Goal: Transaction & Acquisition: Download file/media

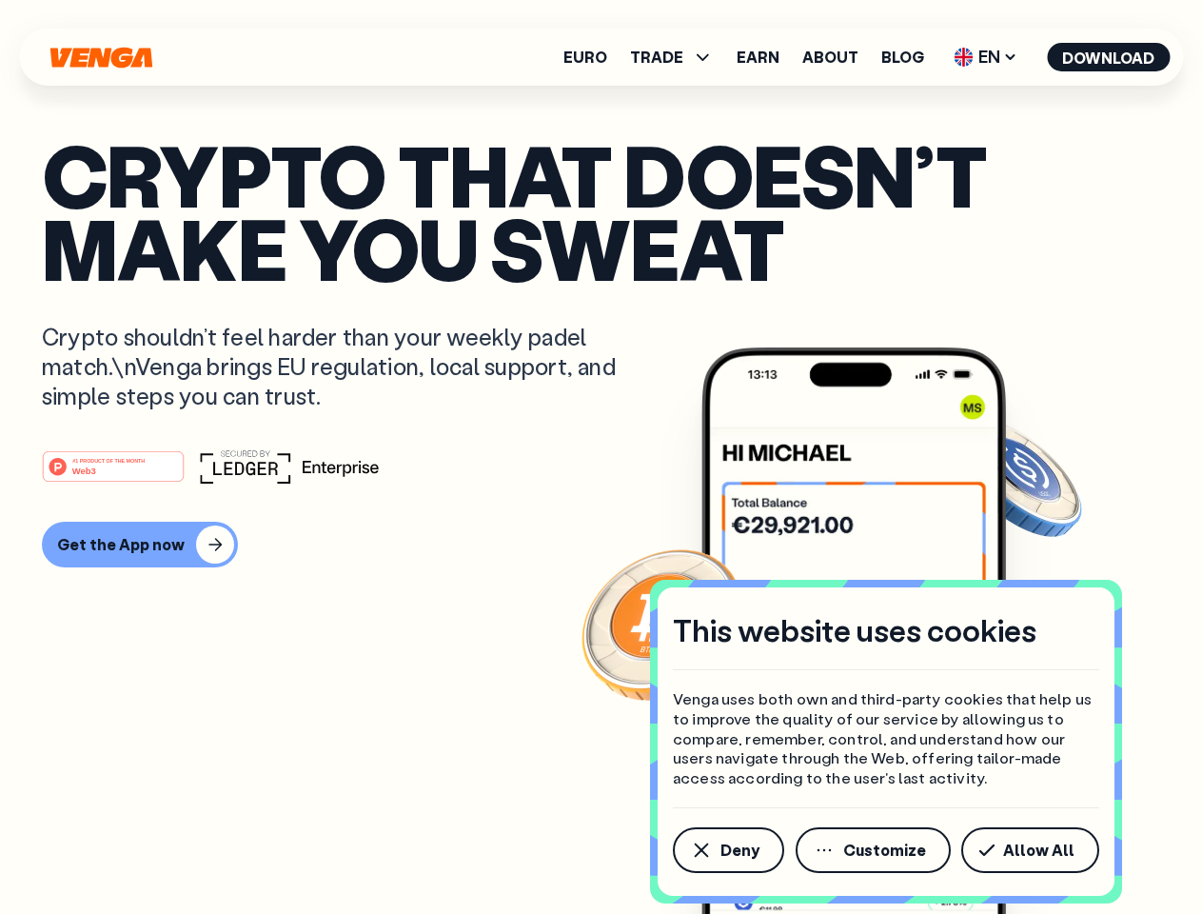
click at [601, 457] on div "#1 PRODUCT OF THE MONTH Web3" at bounding box center [601, 466] width 1118 height 34
click at [727, 850] on span "Deny" at bounding box center [740, 849] width 39 height 15
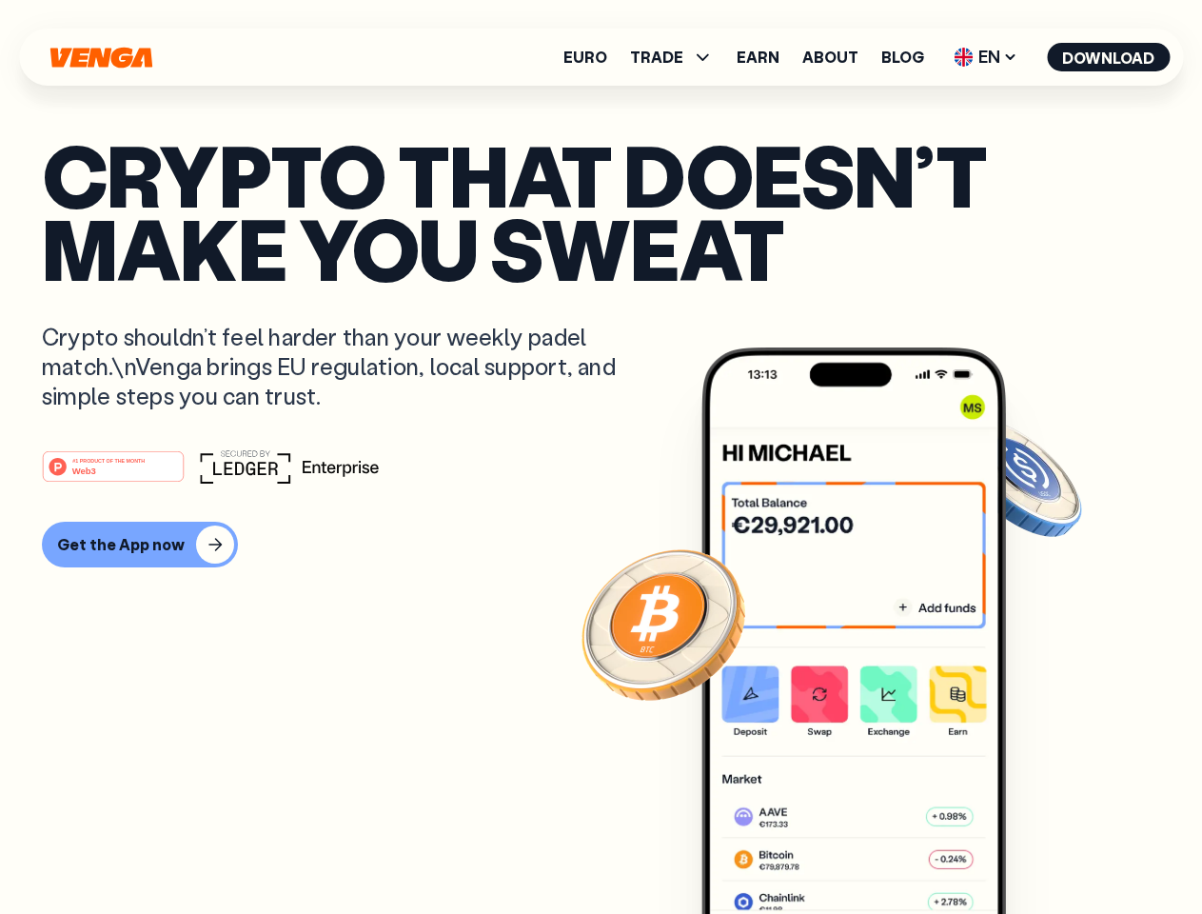
click at [875, 850] on img at bounding box center [853, 666] width 305 height 638
click at [1034, 850] on article "Crypto that doesn’t make you sweat Crypto shouldn’t feel harder than your weekl…" at bounding box center [601, 495] width 1118 height 714
click at [678, 57] on span "TRADE" at bounding box center [656, 56] width 53 height 15
click at [986, 57] on span "EN" at bounding box center [985, 57] width 77 height 30
click at [1109, 57] on button "Download" at bounding box center [1108, 57] width 123 height 29
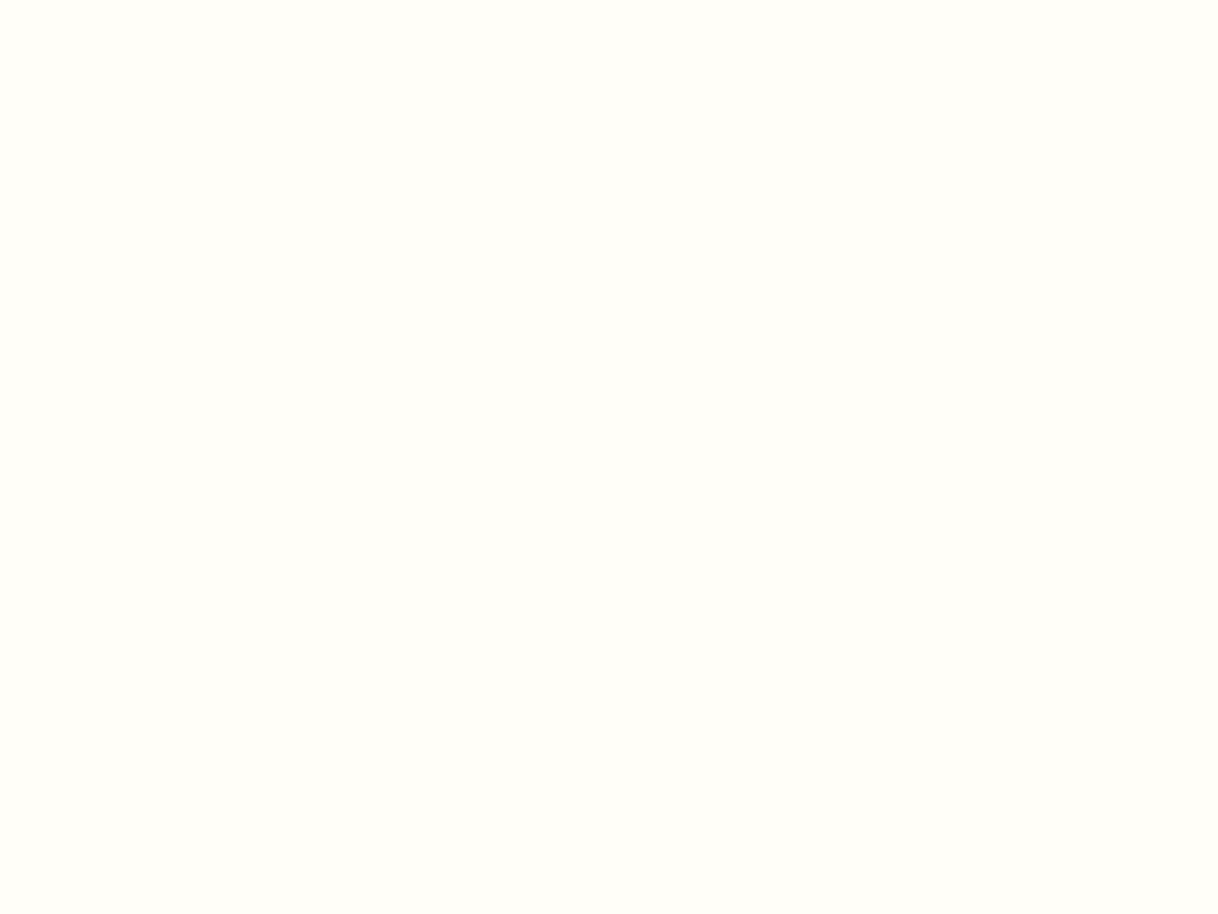
click at [601, 0] on html "This website uses cookies Venga uses both own and third-party cookies that help…" at bounding box center [609, 0] width 1218 height 0
click at [137, 0] on html "This website uses cookies Venga uses both own and third-party cookies that help…" at bounding box center [609, 0] width 1218 height 0
click at [116, 0] on html "This website uses cookies Venga uses both own and third-party cookies that help…" at bounding box center [609, 0] width 1218 height 0
